Goal: Transaction & Acquisition: Purchase product/service

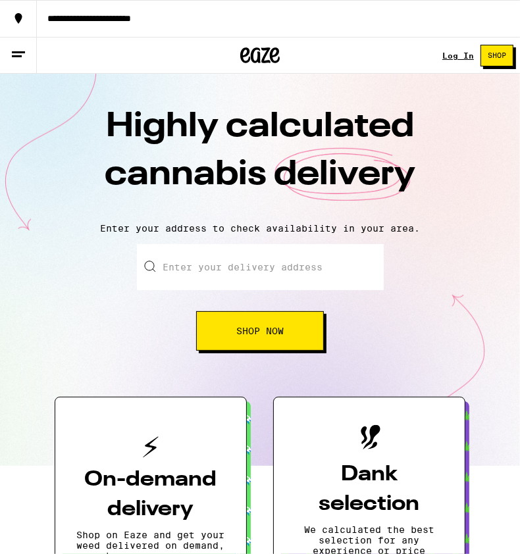
click at [465, 55] on link "Log In" at bounding box center [458, 55] width 32 height 9
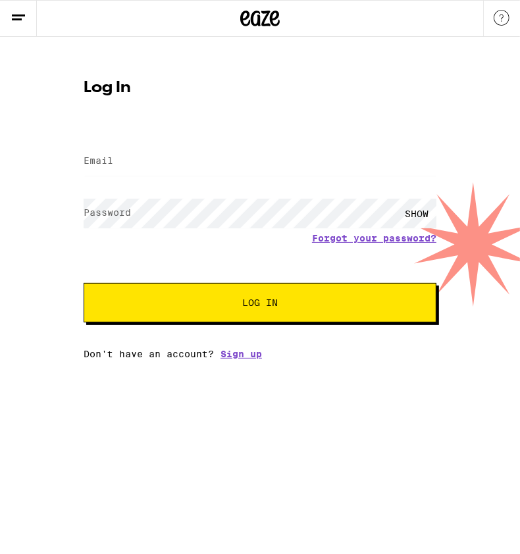
click at [155, 145] on div at bounding box center [260, 161] width 353 height 39
click at [156, 153] on input "Email" at bounding box center [260, 162] width 353 height 30
click at [155, 153] on input "Email" at bounding box center [260, 162] width 353 height 30
type input "[EMAIL_ADDRESS][DOMAIN_NAME]"
click at [172, 189] on form "Email Email [EMAIL_ADDRESS][DOMAIN_NAME] Password Password SHOW Forgot your pas…" at bounding box center [260, 225] width 353 height 193
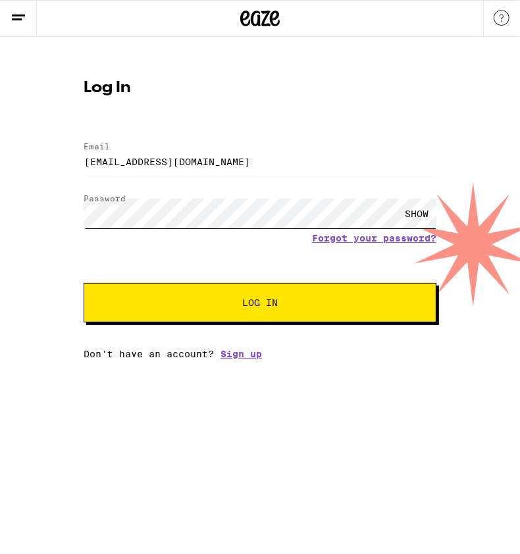
click at [84, 283] on button "Log In" at bounding box center [260, 302] width 353 height 39
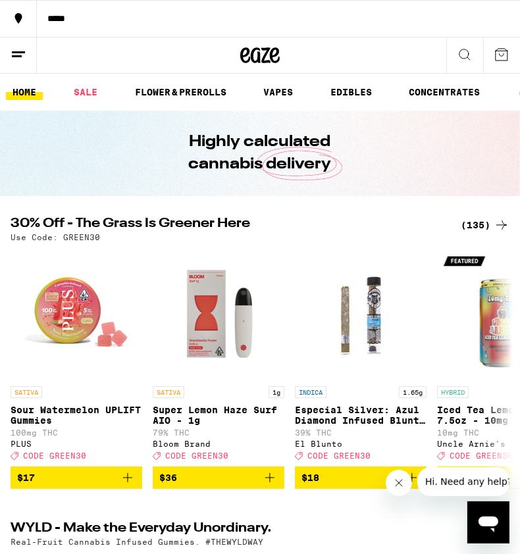
click at [85, 89] on link "SALE" at bounding box center [85, 92] width 37 height 16
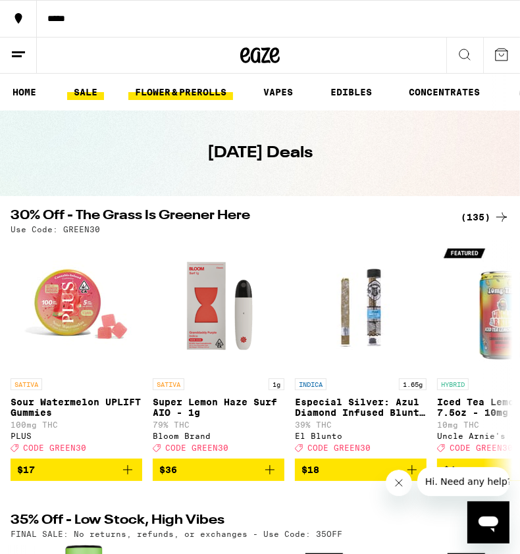
click at [181, 93] on link "FLOWER & PREROLLS" at bounding box center [180, 92] width 105 height 16
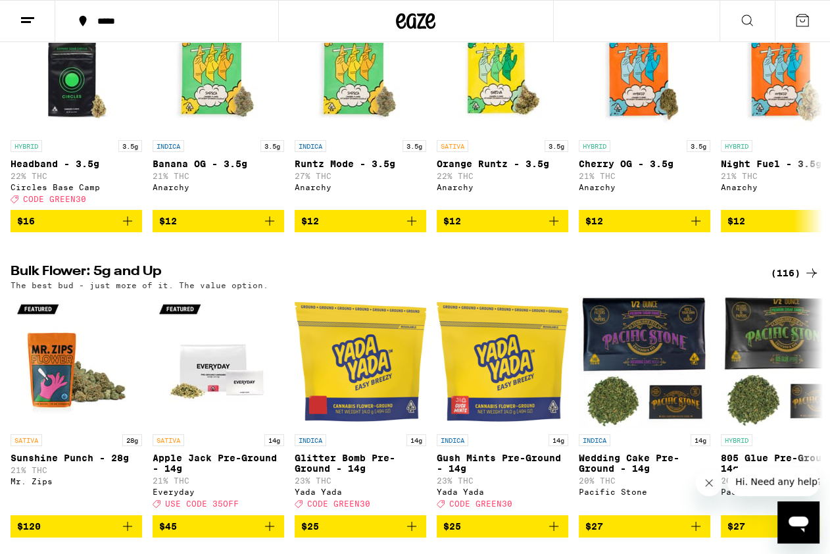
scroll to position [212, 0]
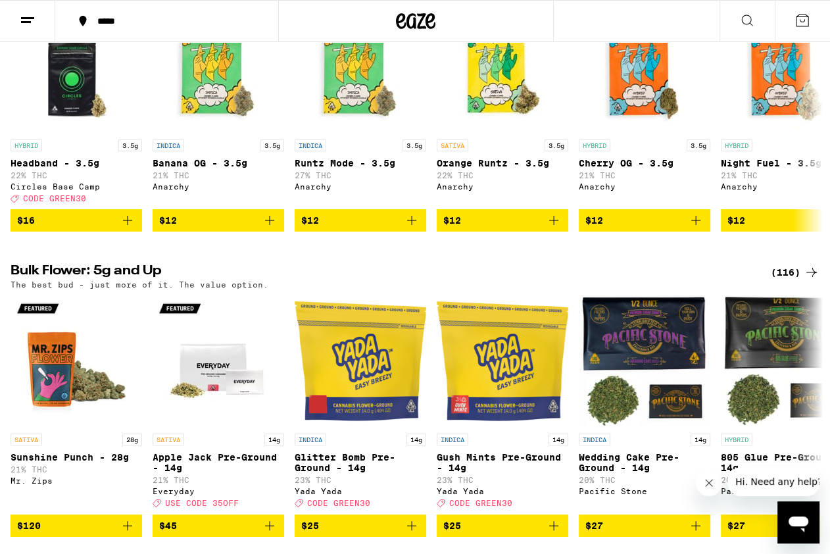
click at [519, 276] on div "(116)" at bounding box center [795, 272] width 49 height 16
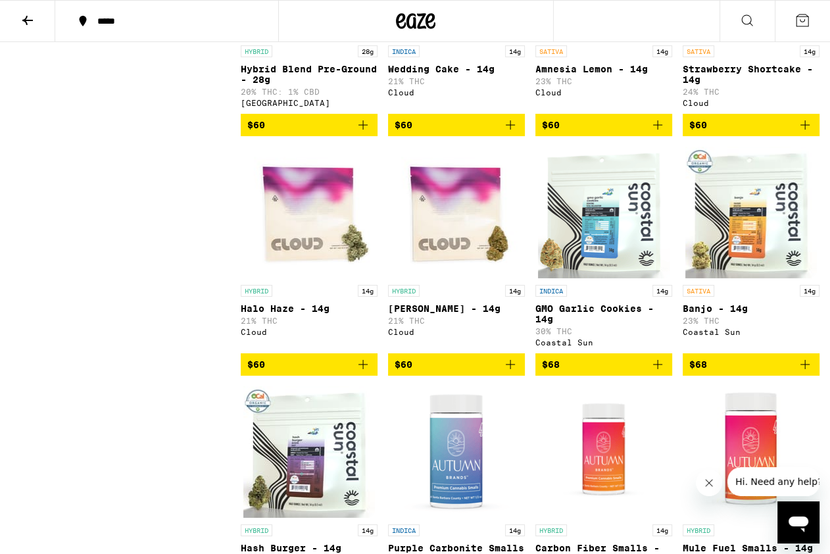
scroll to position [3669, 0]
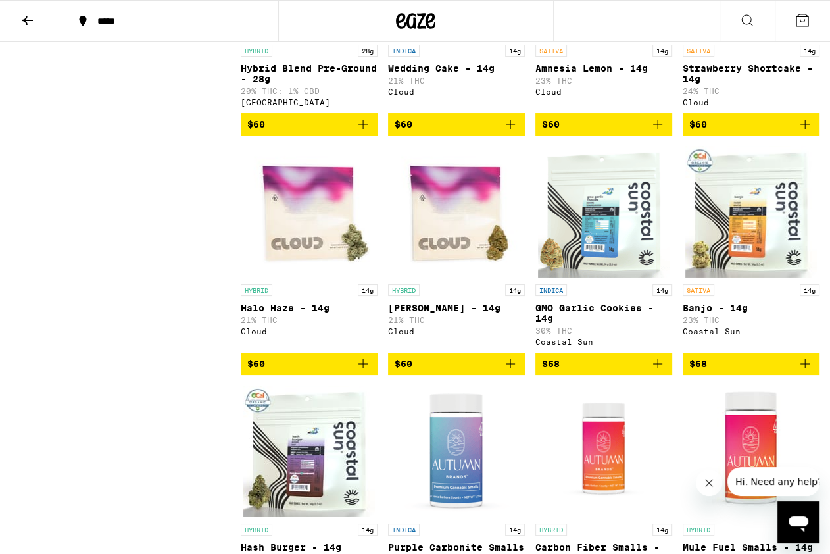
click at [519, 372] on icon "Add to bag" at bounding box center [658, 364] width 16 height 16
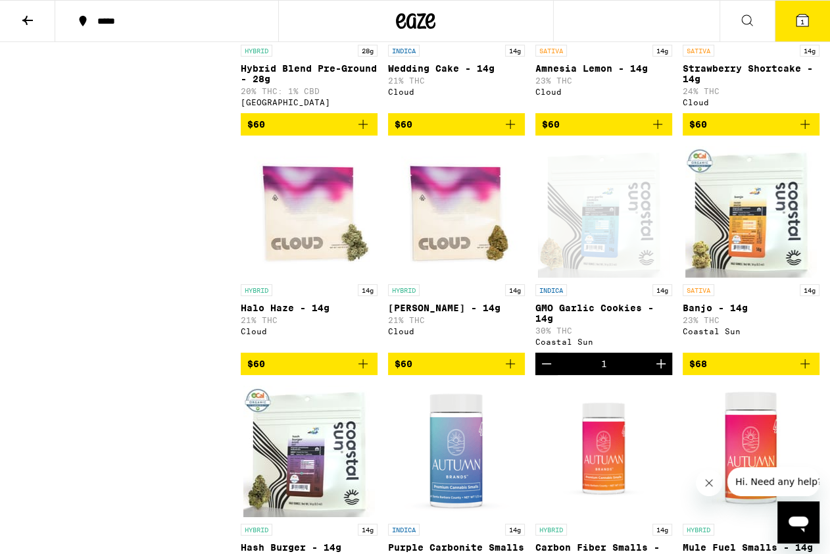
click at [519, 24] on button "1" at bounding box center [802, 21] width 55 height 41
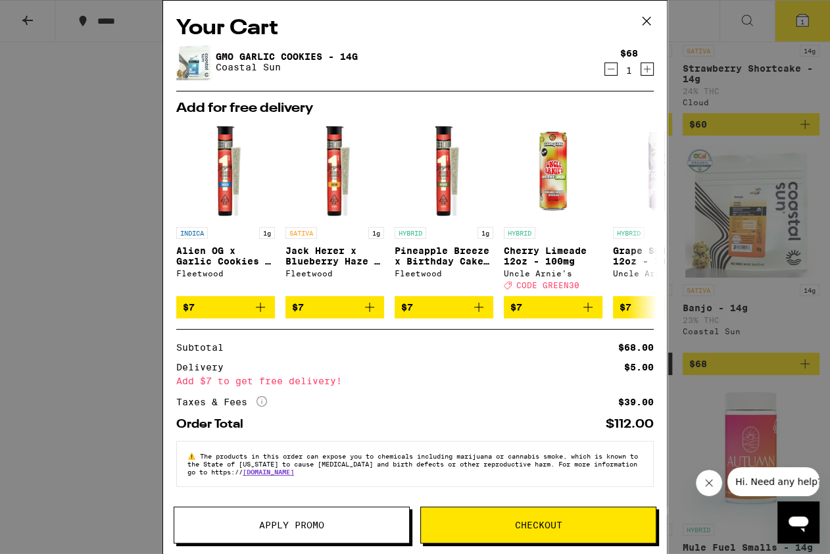
click at [519, 525] on span "Checkout" at bounding box center [538, 524] width 235 height 9
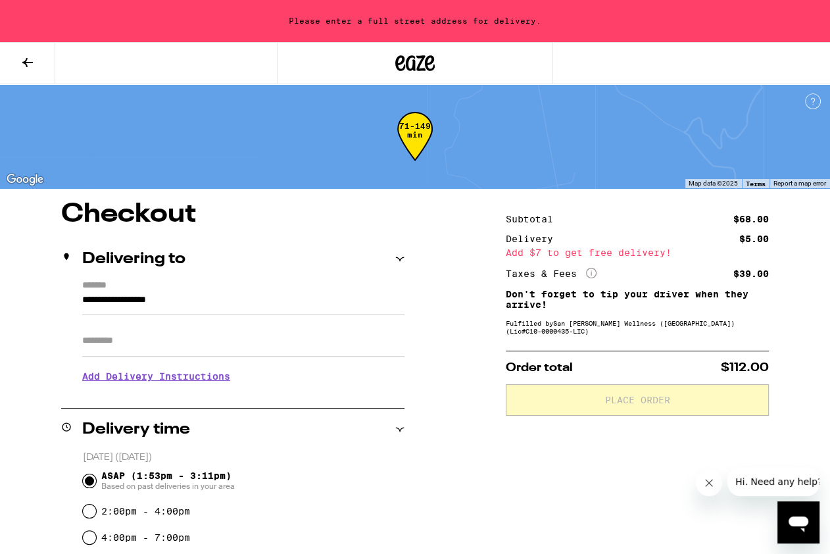
drag, startPoint x: 225, startPoint y: 305, endPoint x: -2, endPoint y: 295, distance: 227.2
click at [82, 295] on input "**********" at bounding box center [243, 303] width 322 height 22
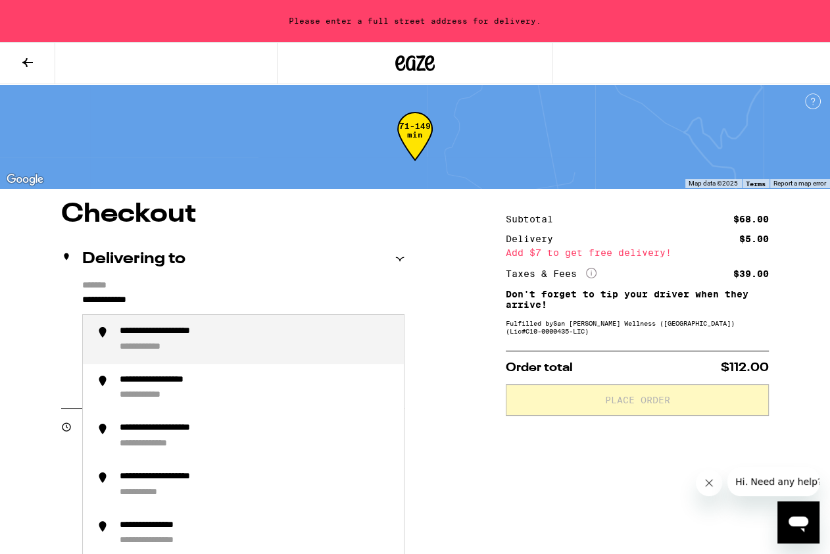
click at [134, 332] on div "**********" at bounding box center [182, 332] width 125 height 12
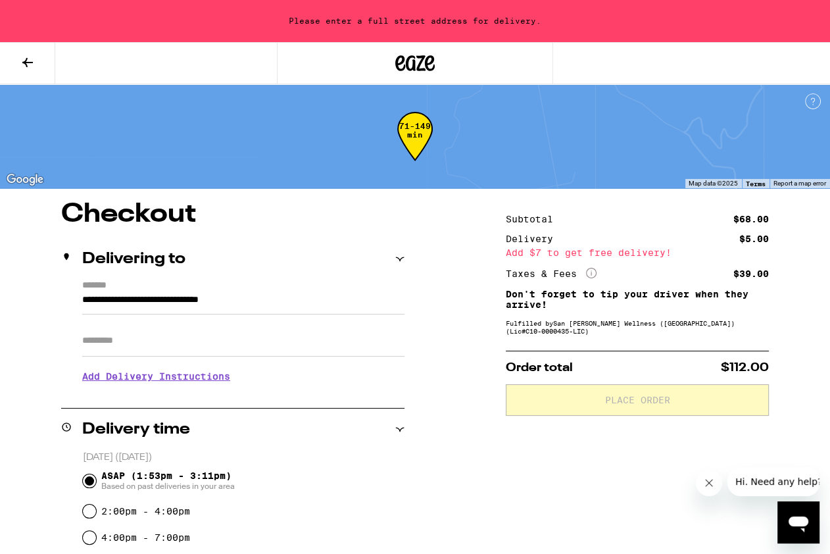
type input "**********"
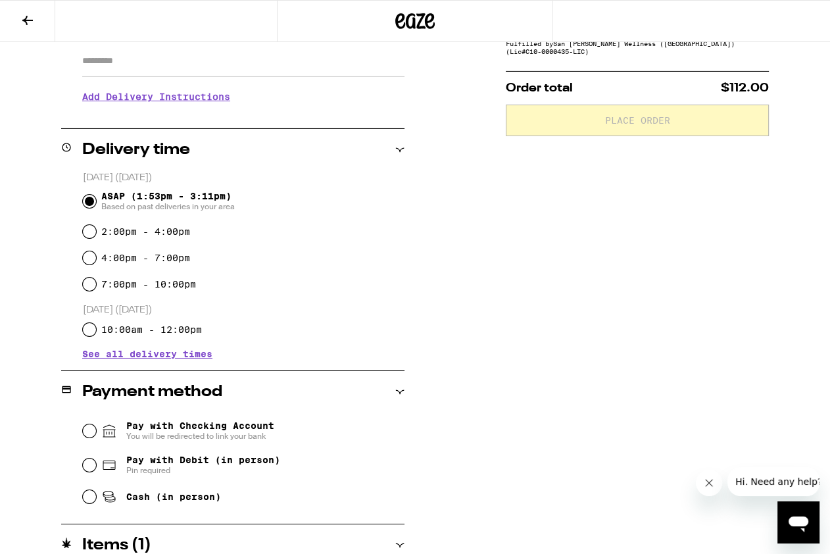
scroll to position [297, 0]
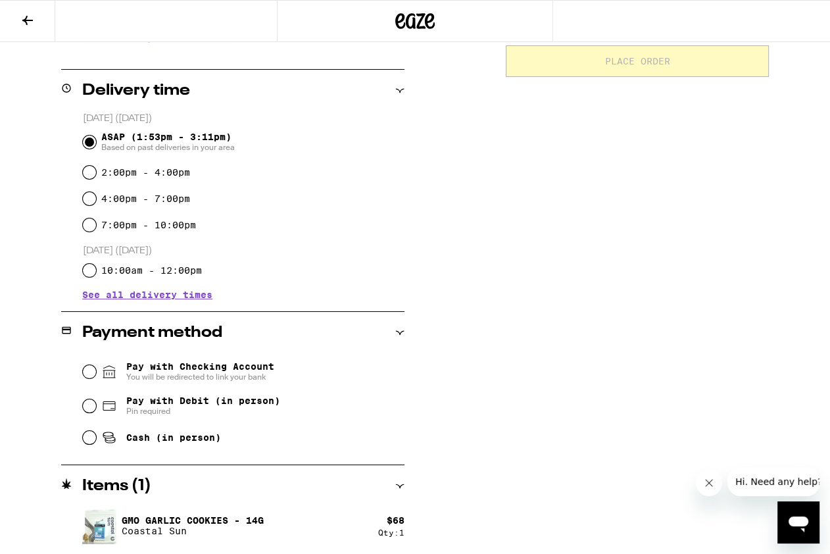
click at [112, 440] on icon at bounding box center [110, 439] width 10 height 4
click at [96, 440] on input "Cash (in person)" at bounding box center [89, 437] width 13 height 13
radio input "true"
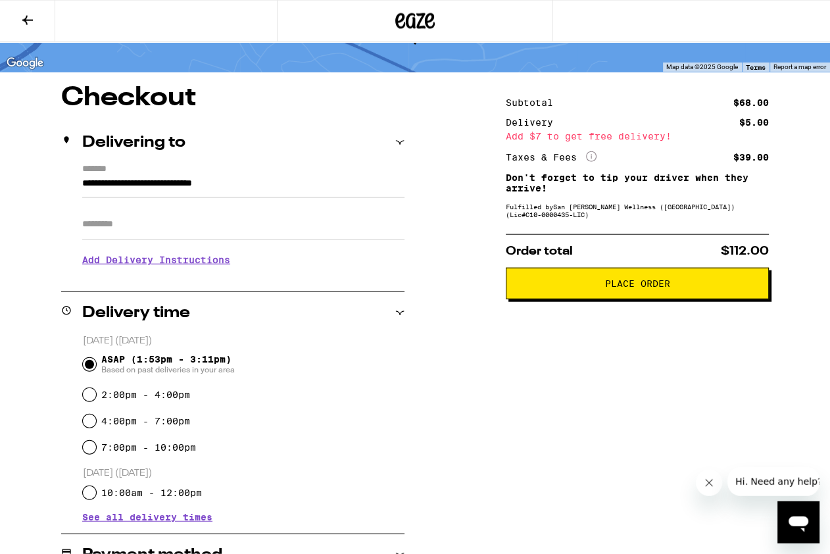
scroll to position [0, 0]
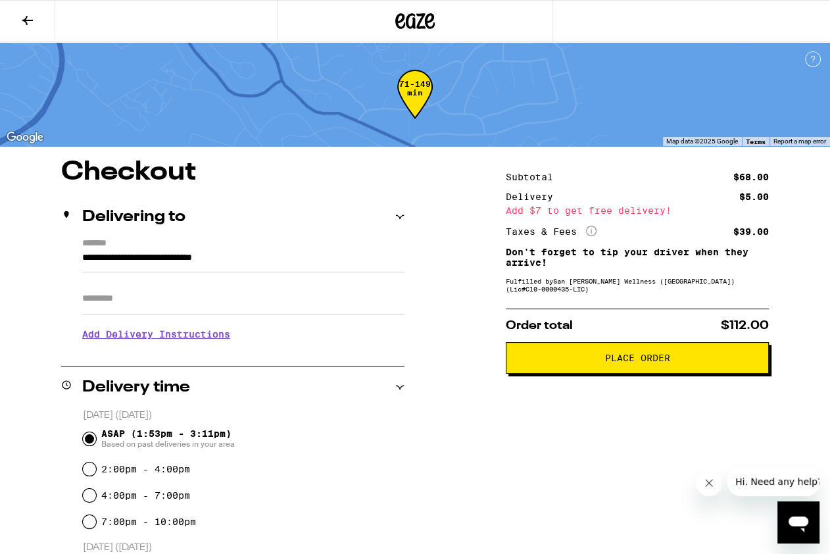
click at [519, 356] on button "Place Order" at bounding box center [637, 358] width 263 height 32
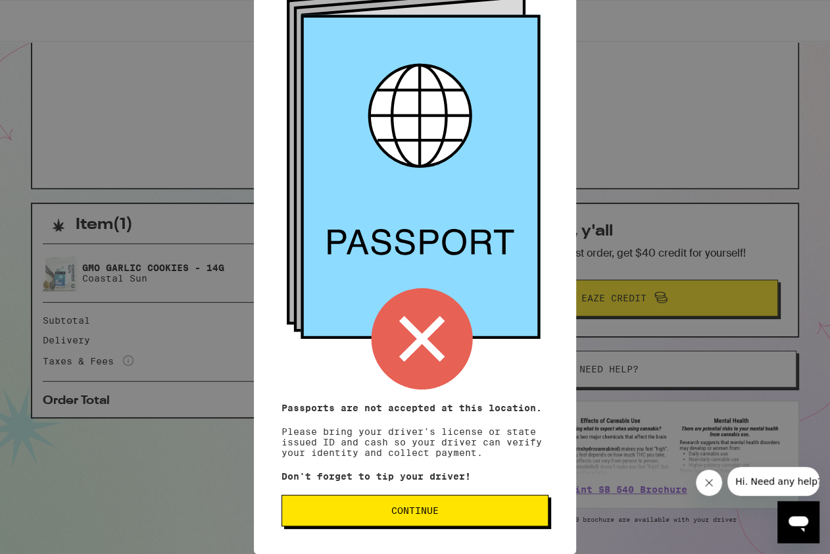
scroll to position [131, 0]
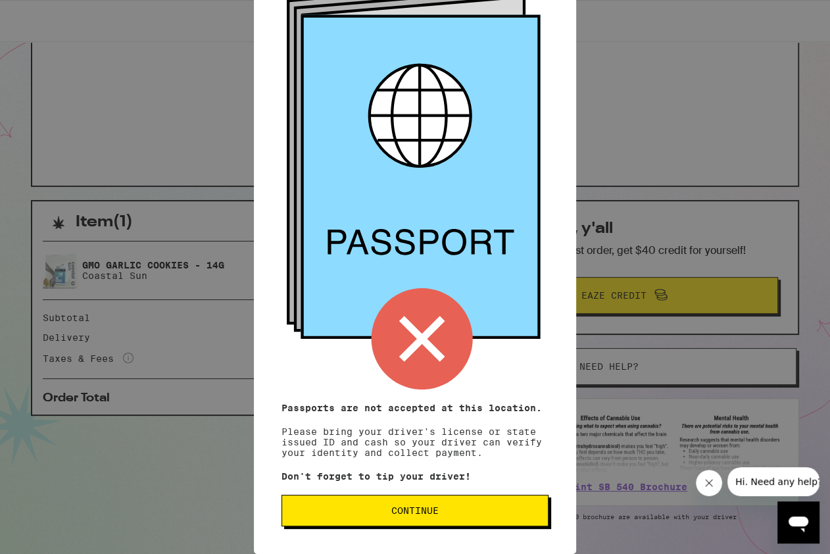
click at [380, 518] on button "Continue" at bounding box center [415, 511] width 267 height 32
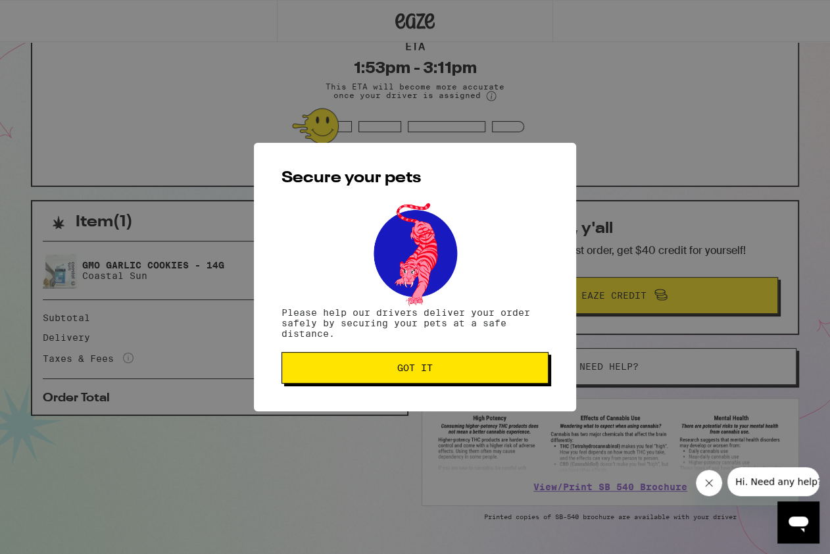
scroll to position [132, 0]
click at [412, 363] on button "Got it" at bounding box center [415, 368] width 267 height 32
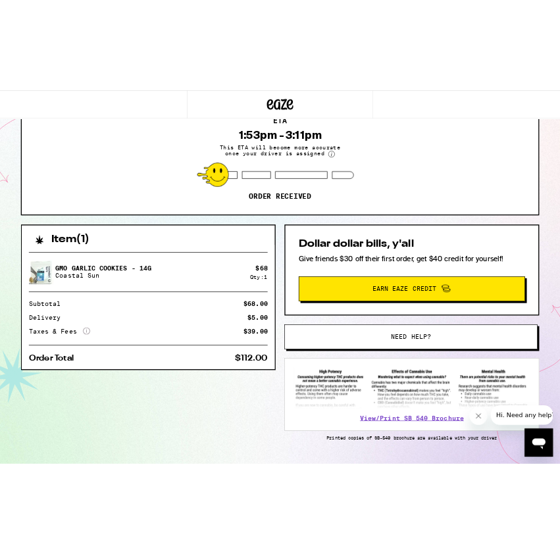
scroll to position [0, 0]
